Goal: Task Accomplishment & Management: Manage account settings

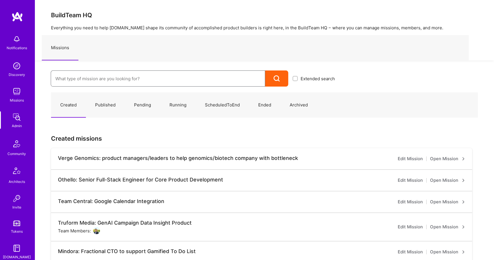
click at [94, 83] on input at bounding box center [157, 78] width 205 height 15
click at [12, 130] on div "Notifications Discovery Missions Admin Community Architects Invite Tokens [DOMA…" at bounding box center [17, 184] width 35 height 304
click at [87, 82] on input at bounding box center [157, 78] width 205 height 15
type input "[PERSON_NAME]"
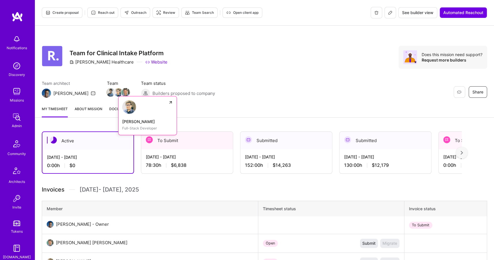
click at [114, 91] on img at bounding box center [118, 92] width 9 height 9
click at [121, 92] on img at bounding box center [125, 92] width 9 height 9
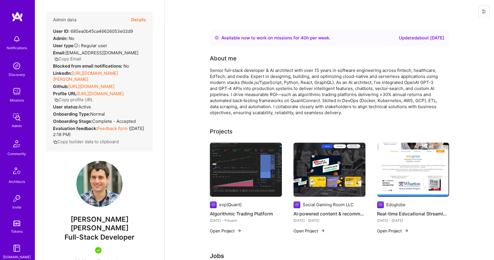
click at [137, 22] on button "Details" at bounding box center [138, 20] width 15 height 17
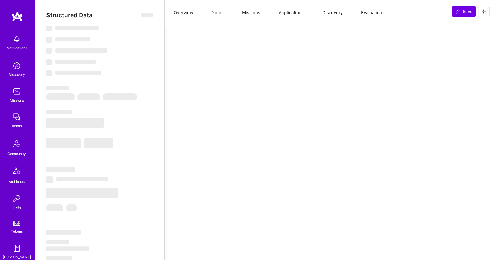
click at [251, 19] on button "Missions" at bounding box center [251, 12] width 37 height 25
select select "Right Now"
select select "5"
select select "7"
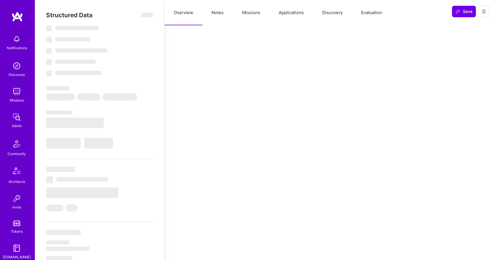
select select "6"
select select "AD"
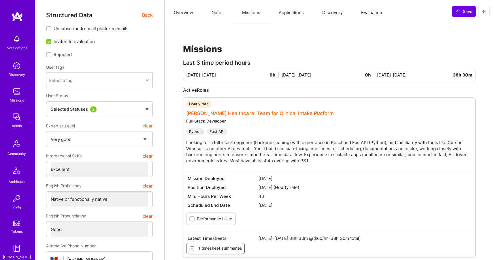
click at [215, 115] on link "[PERSON_NAME] Healthcare: Team for Clinical Intake Platform" at bounding box center [259, 114] width 147 height 6
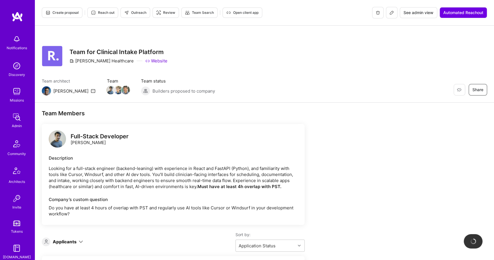
click at [391, 10] on button at bounding box center [392, 13] width 12 height 12
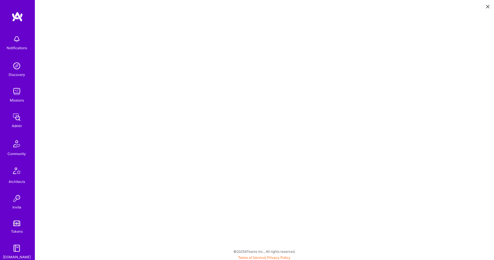
click at [18, 119] on img at bounding box center [17, 117] width 12 height 12
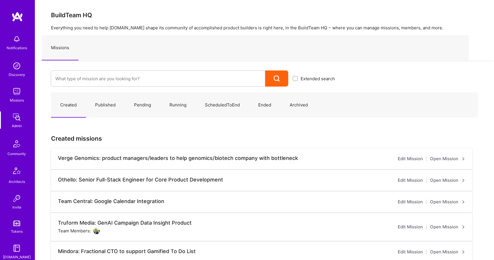
scroll to position [107, 0]
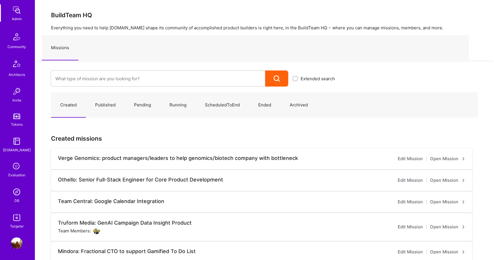
click at [20, 193] on img at bounding box center [17, 192] width 12 height 12
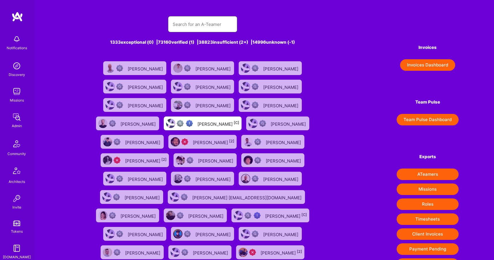
click at [194, 29] on input "text" at bounding box center [203, 24] width 60 height 15
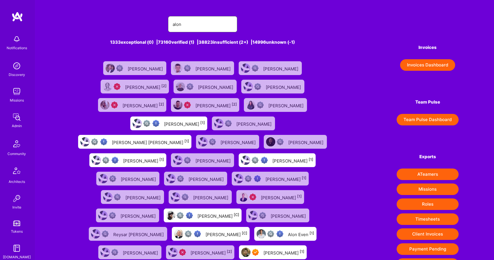
type input "Alon Izha"
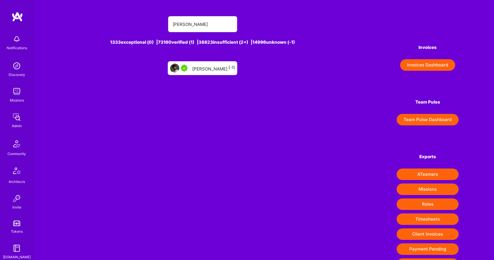
click at [199, 69] on div "Alon Izhak [-1]" at bounding box center [213, 68] width 43 height 7
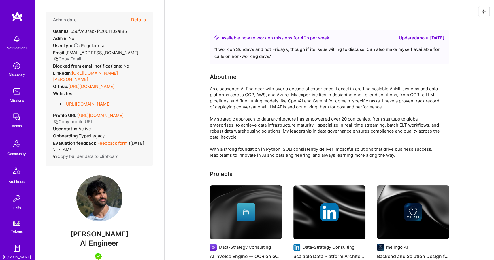
click at [58, 57] on icon "button" at bounding box center [56, 59] width 4 height 4
click at [16, 119] on img at bounding box center [17, 117] width 12 height 12
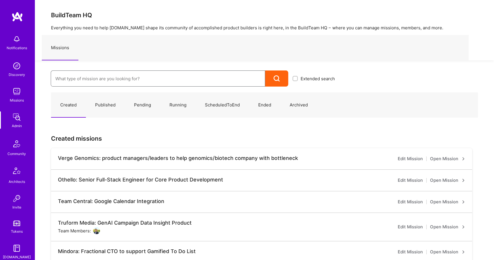
click at [116, 79] on input at bounding box center [157, 78] width 205 height 15
type input "luminai"
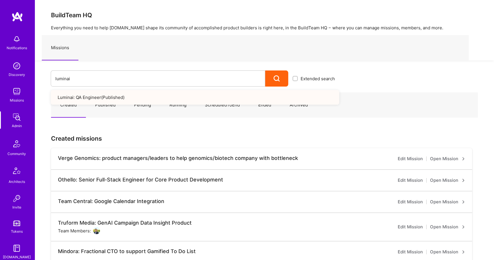
click at [128, 94] on link "Luminai: QA Engineer ( Published )" at bounding box center [195, 97] width 288 height 15
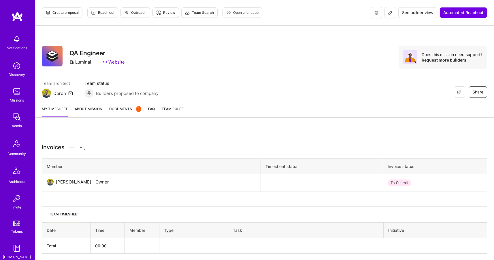
click at [118, 106] on span "Documents 1" at bounding box center [125, 109] width 32 height 6
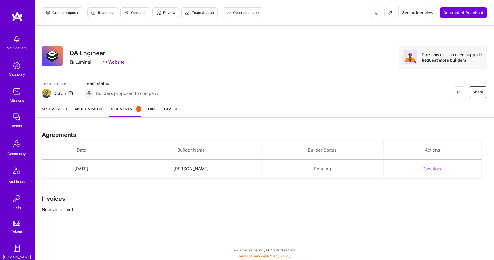
click at [387, 16] on button at bounding box center [390, 13] width 12 height 12
